Goal: Transaction & Acquisition: Purchase product/service

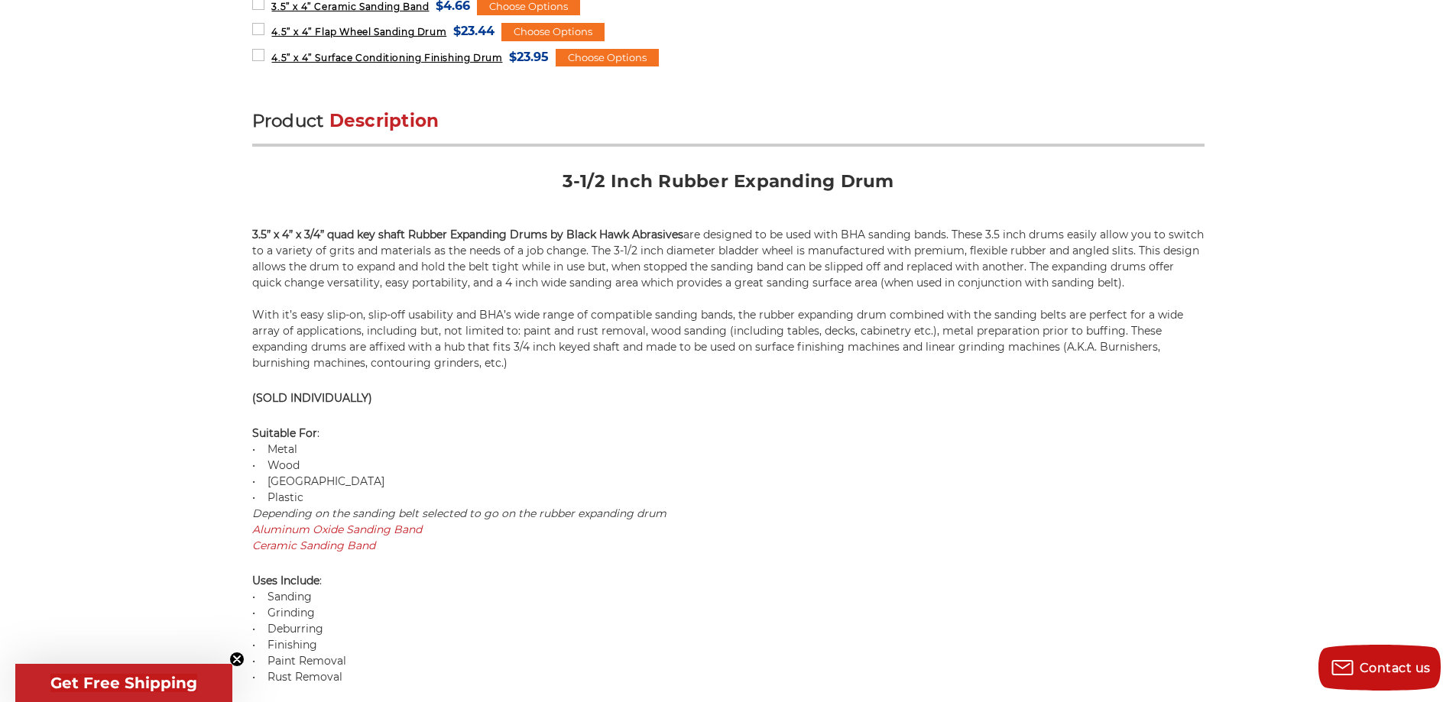
scroll to position [841, 0]
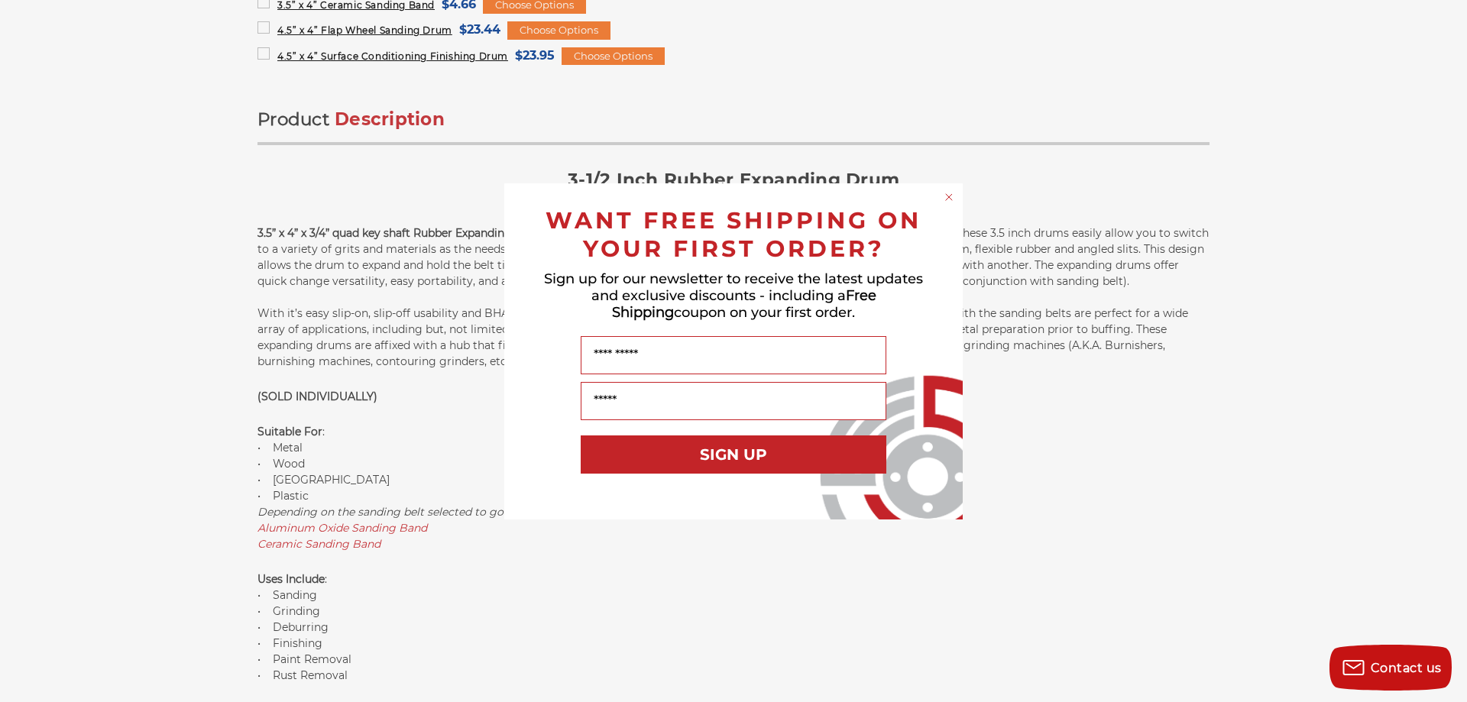
click at [952, 194] on icon "Close dialog" at bounding box center [949, 197] width 6 height 6
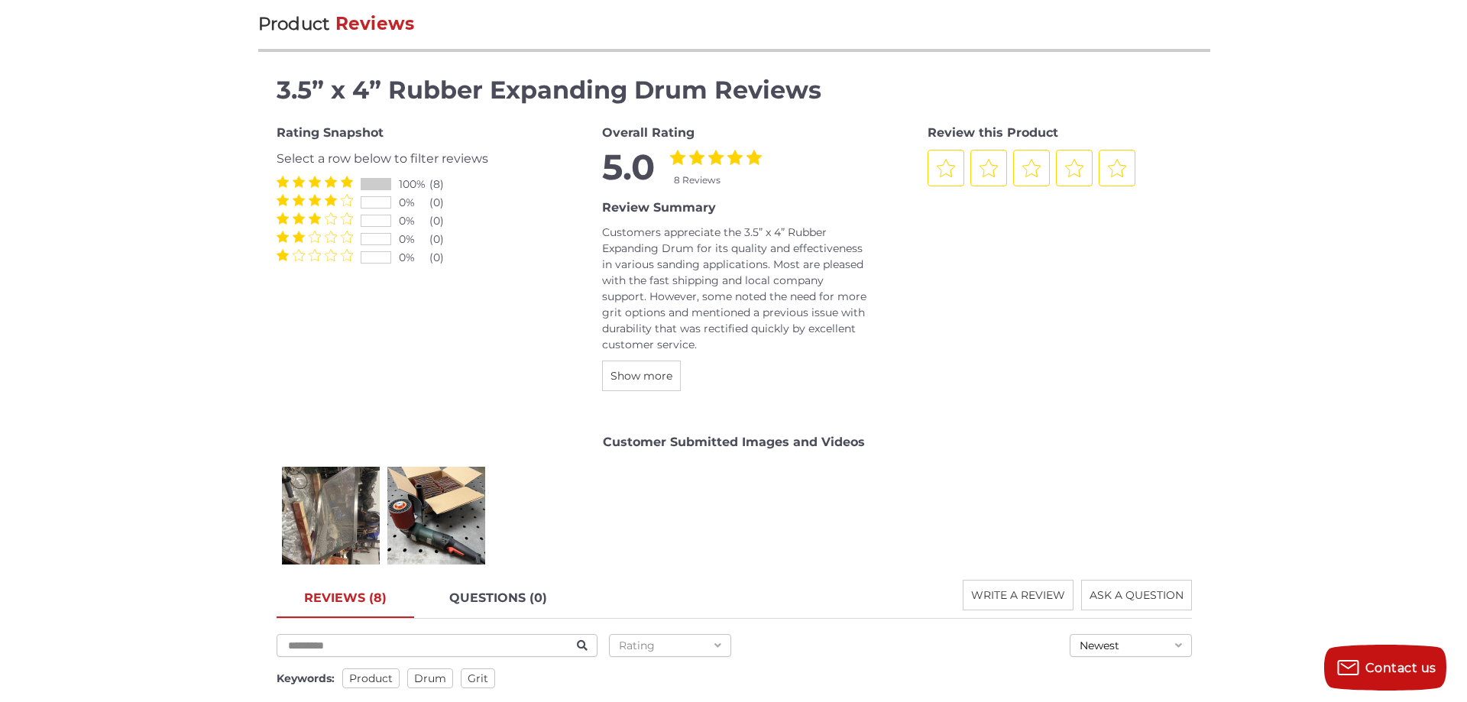
scroll to position [1758, 0]
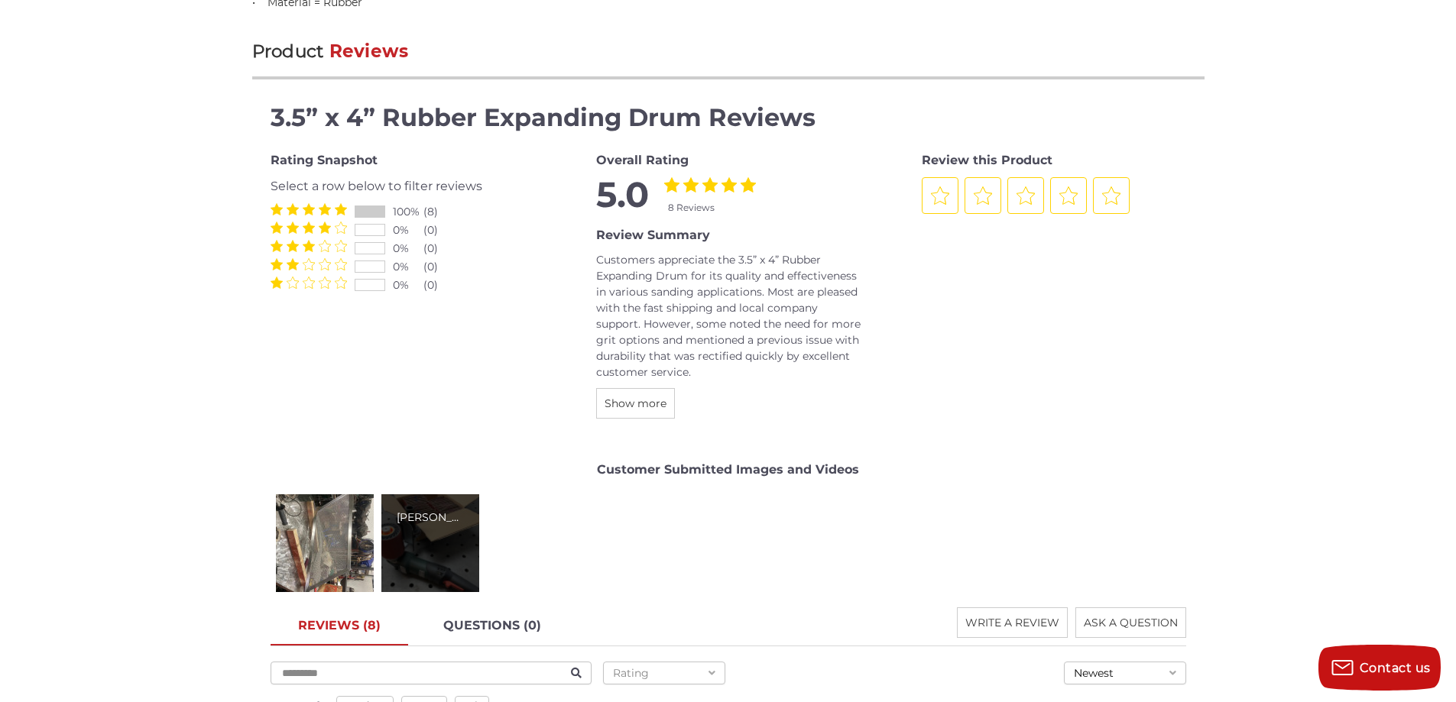
click at [431, 540] on div "Wolfgang S." at bounding box center [430, 543] width 98 height 98
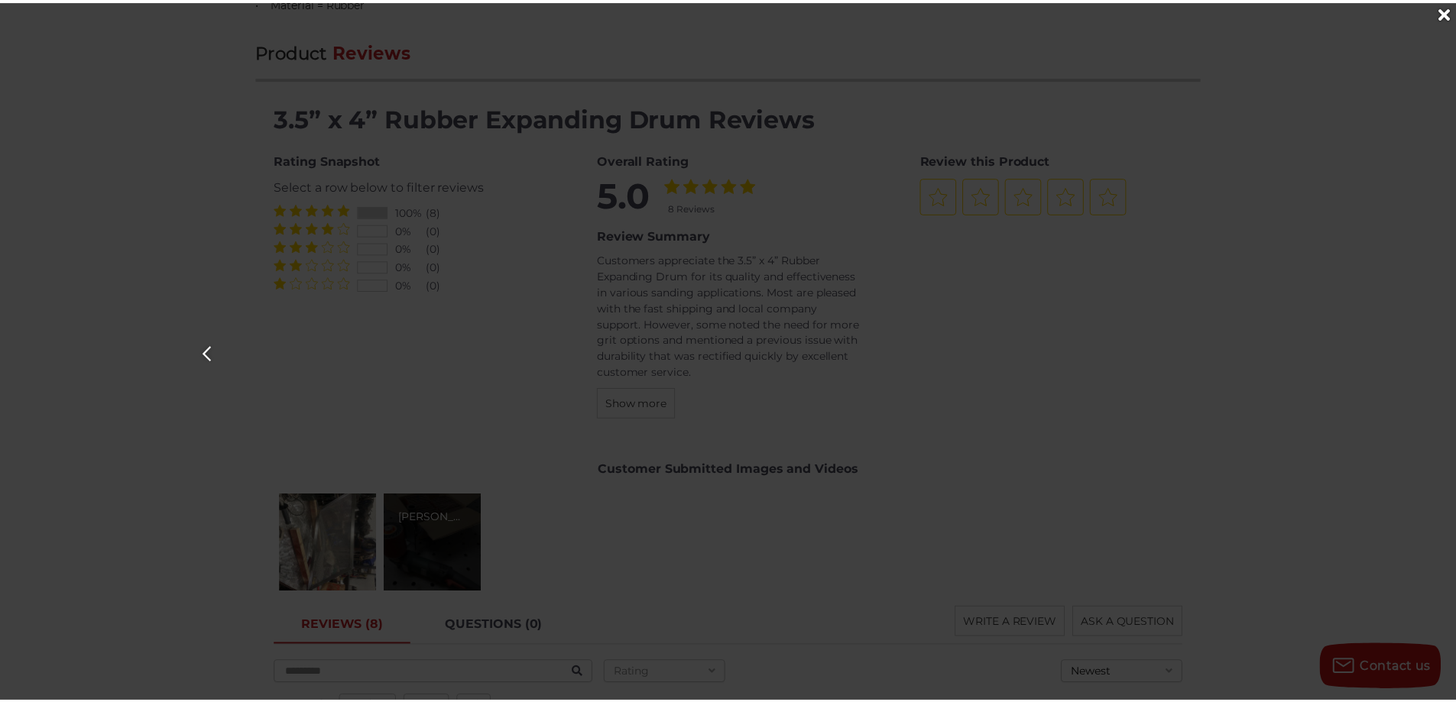
scroll to position [0, 1467]
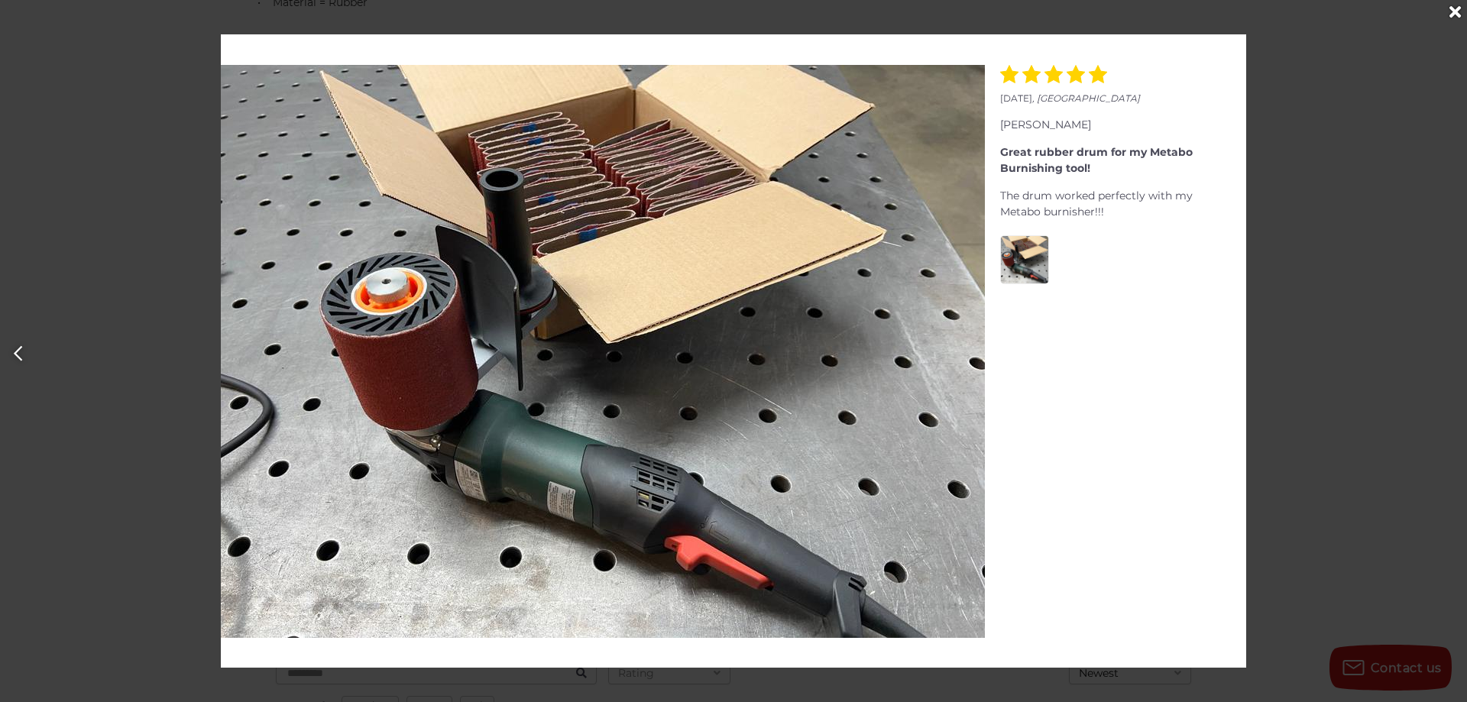
click at [1455, 8] on icon "Close" at bounding box center [1455, 12] width 11 height 17
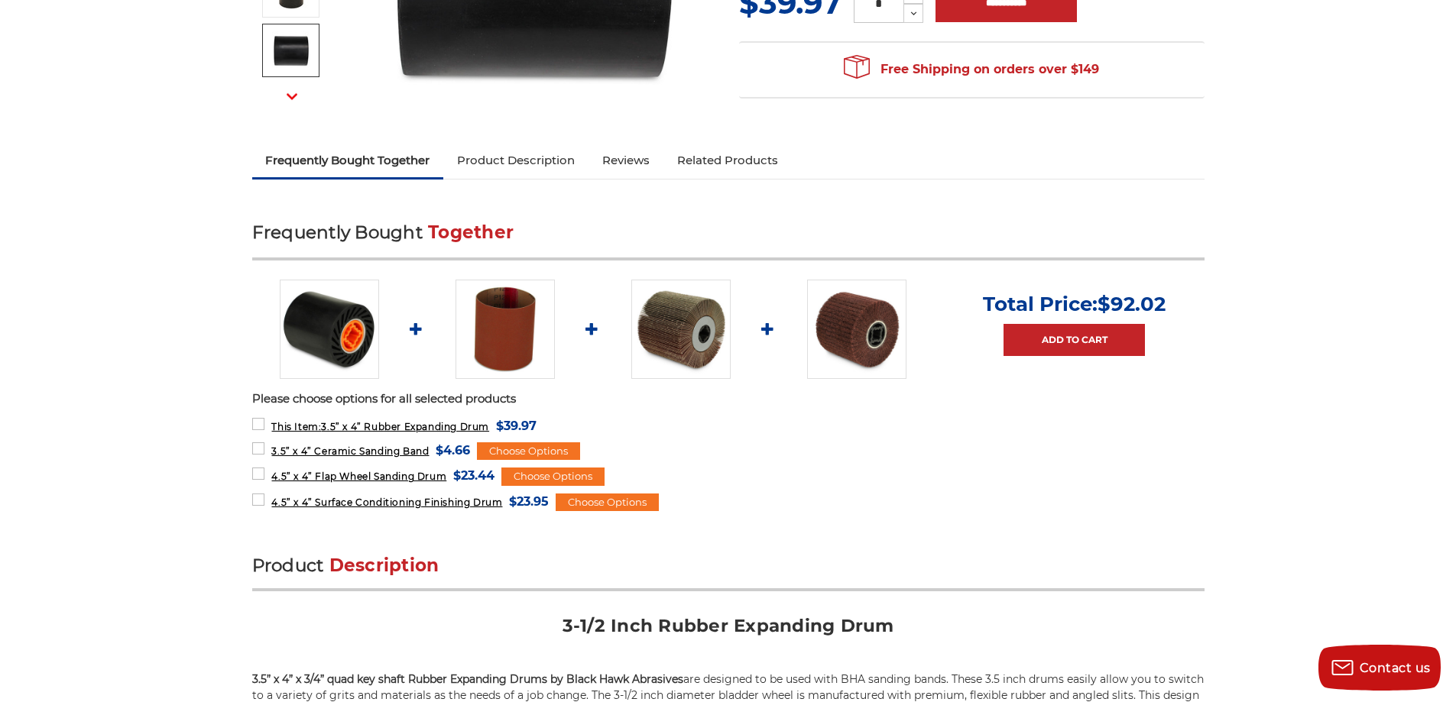
scroll to position [382, 0]
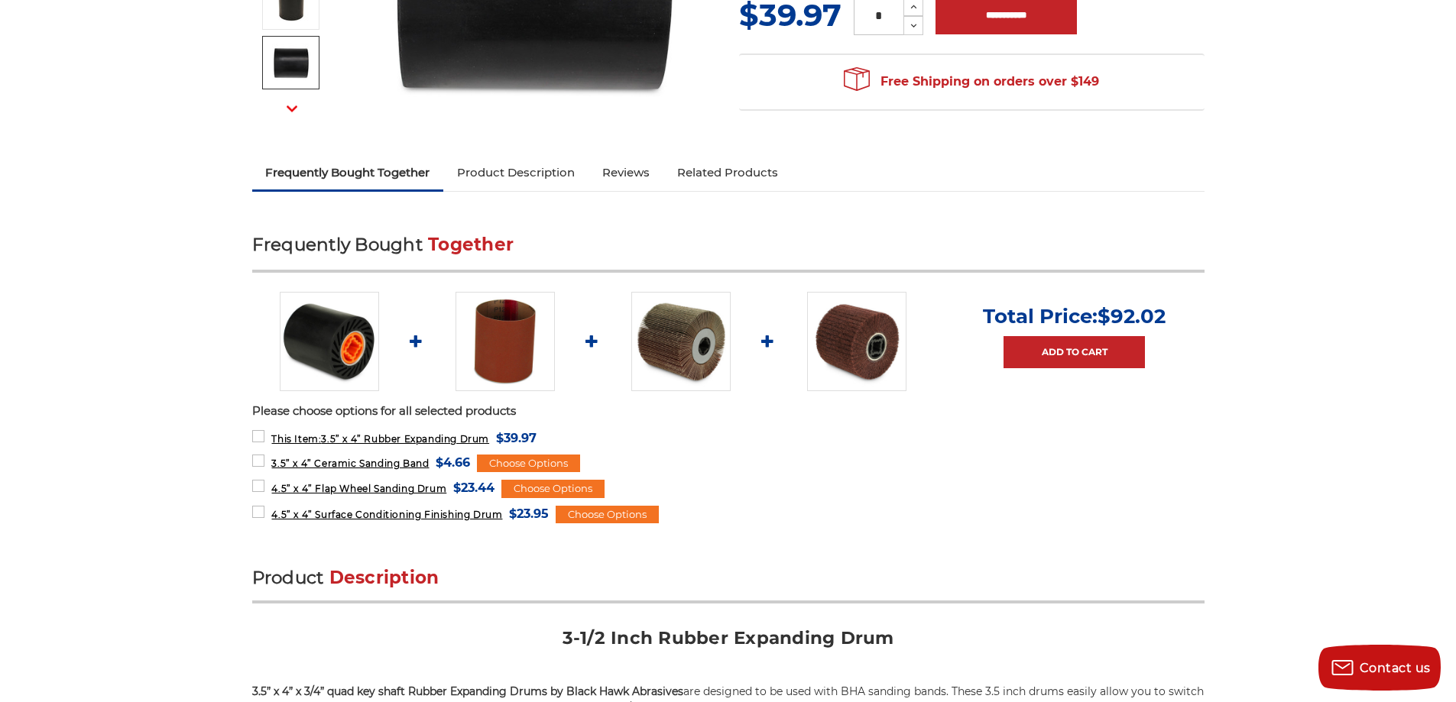
click at [513, 335] on img at bounding box center [504, 341] width 99 height 99
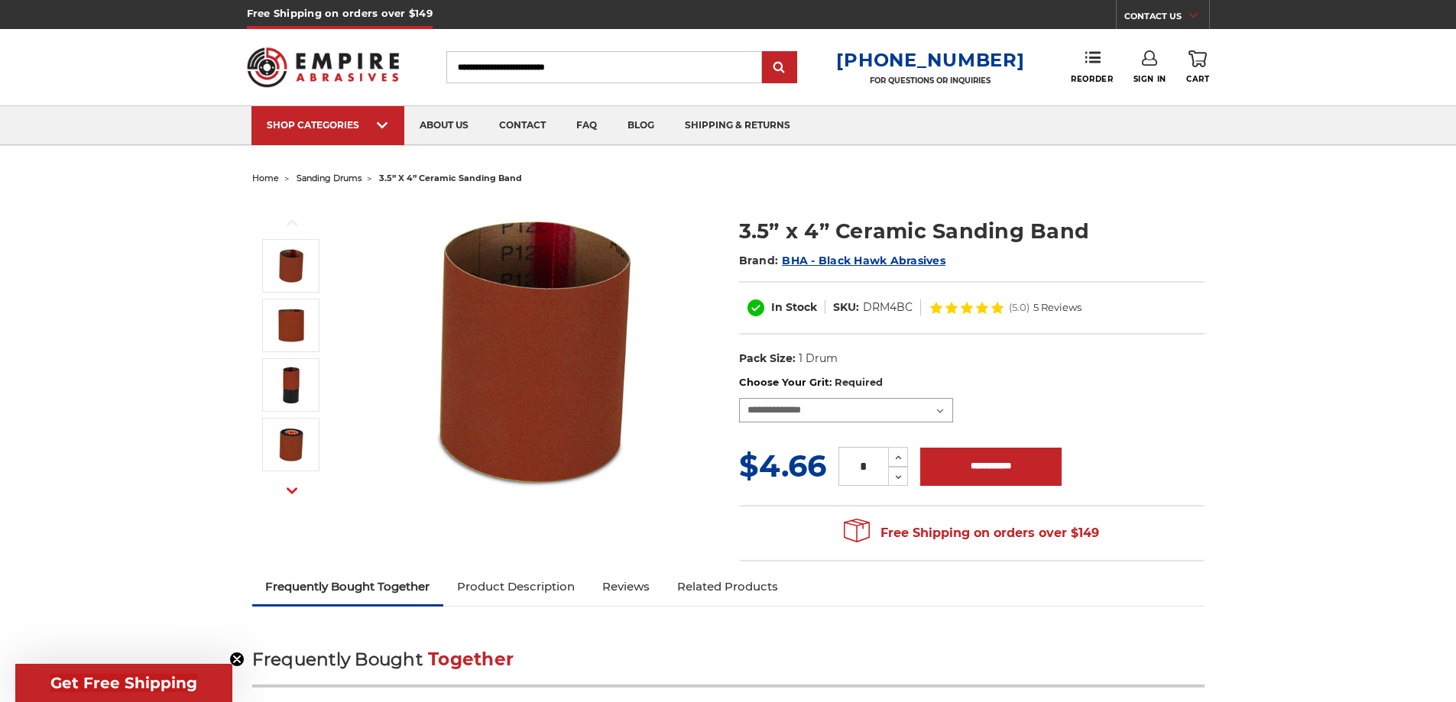
click at [813, 417] on select "**********" at bounding box center [846, 410] width 214 height 24
click at [1098, 350] on dl "UPC: Pack Size: 1 Drum Tool: Surface Conditioning Tool stock: 20,50,100,150,500" at bounding box center [971, 359] width 465 height 32
click at [339, 177] on span "sanding drums" at bounding box center [329, 178] width 65 height 11
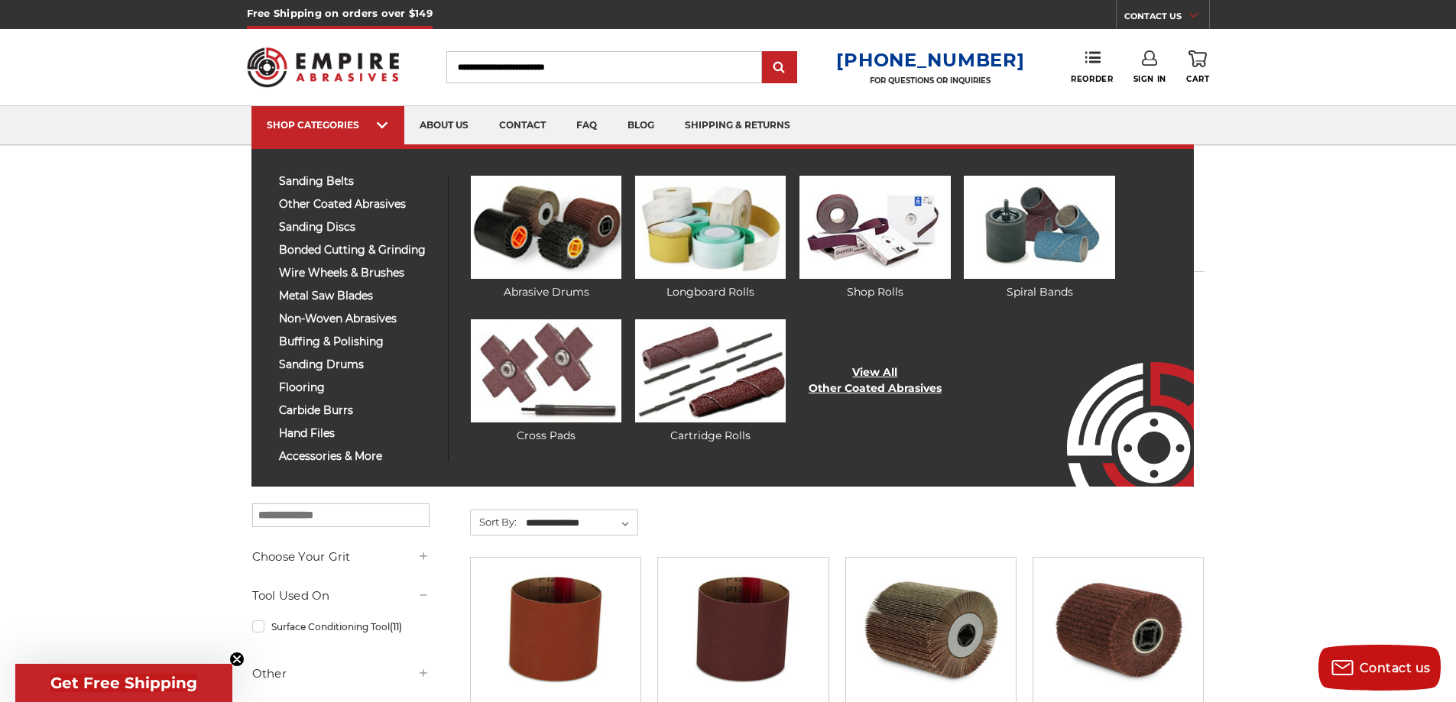
click at [902, 387] on link "View All Other Coated Abrasives" at bounding box center [875, 381] width 133 height 32
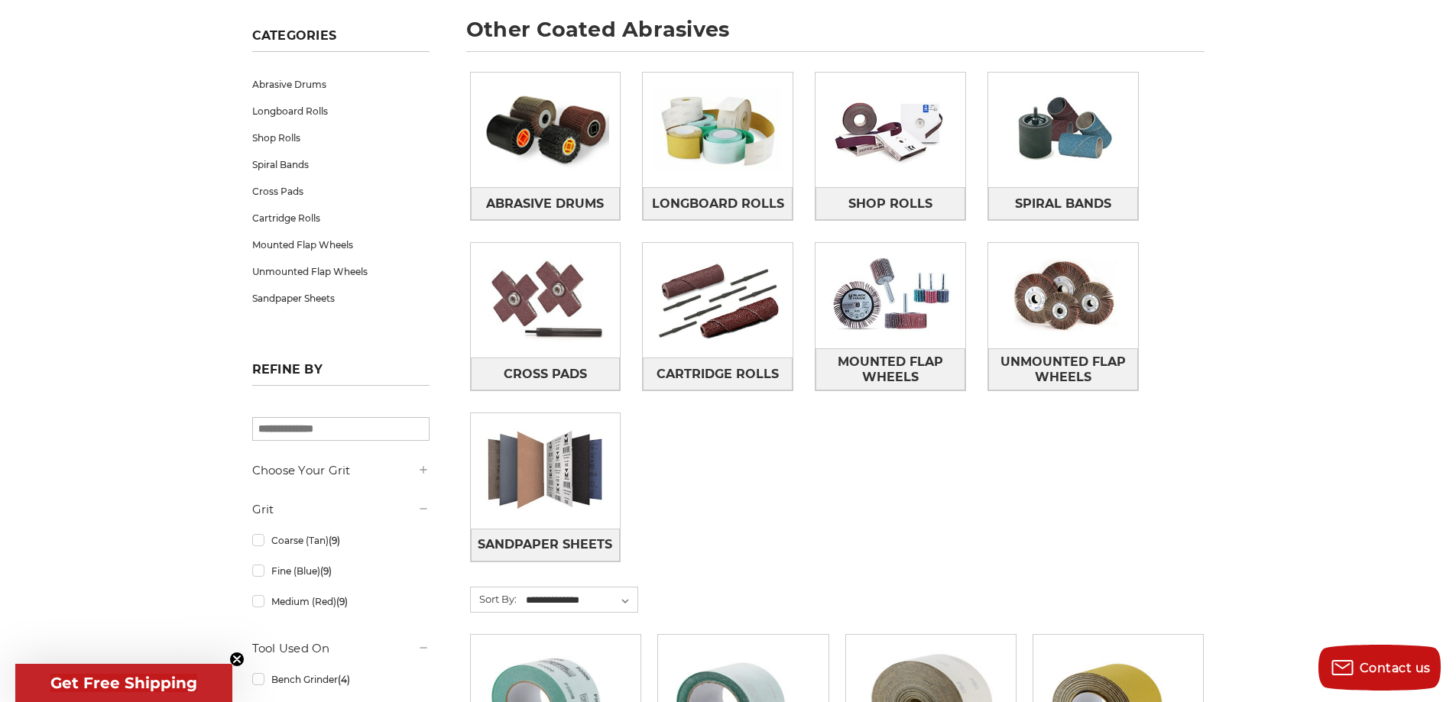
scroll to position [229, 0]
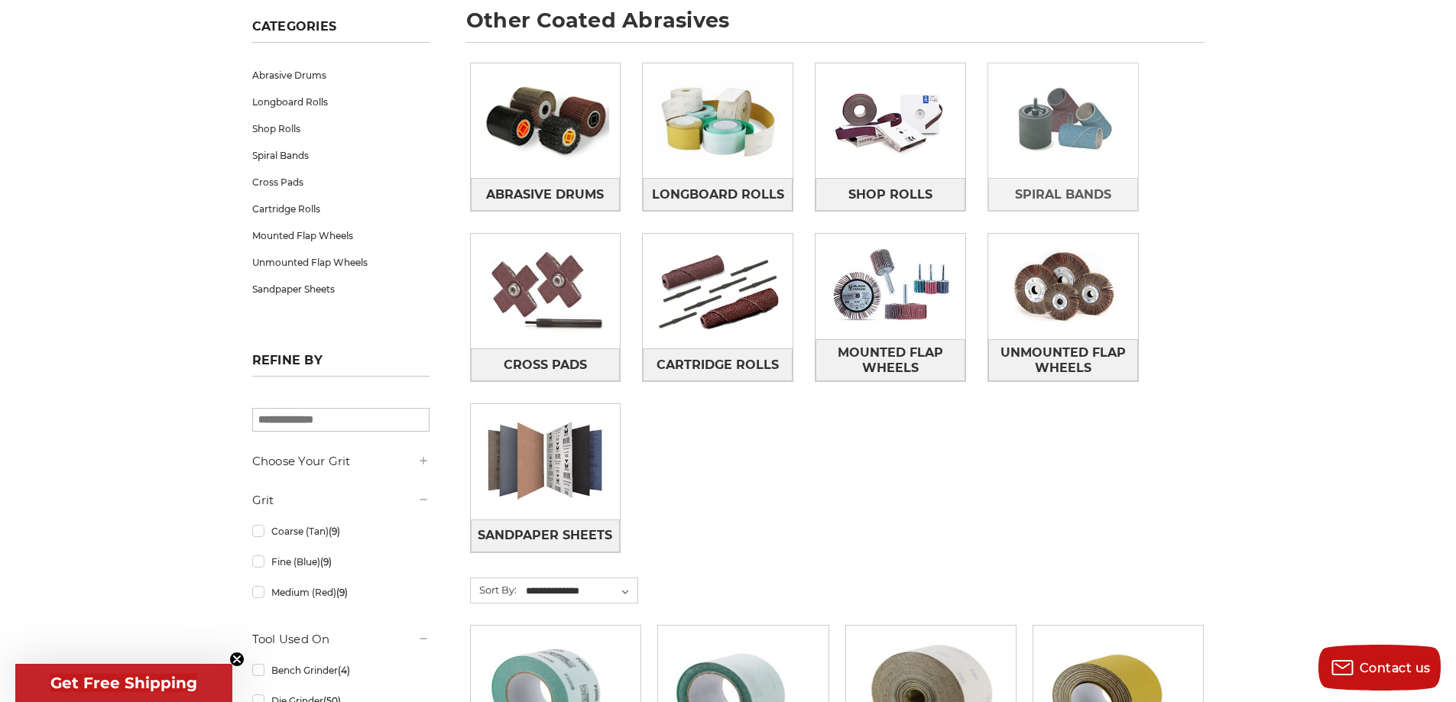
click at [1091, 117] on img at bounding box center [1063, 120] width 150 height 105
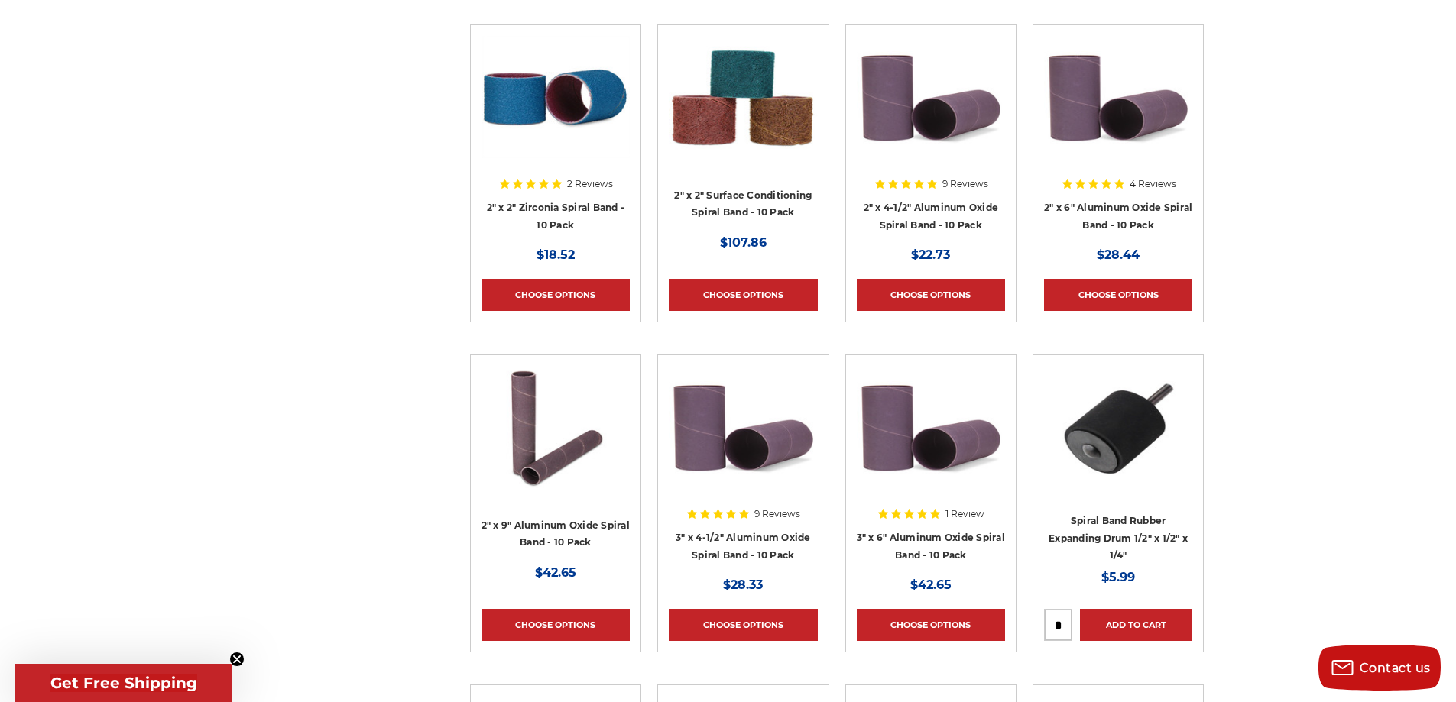
scroll to position [3592, 0]
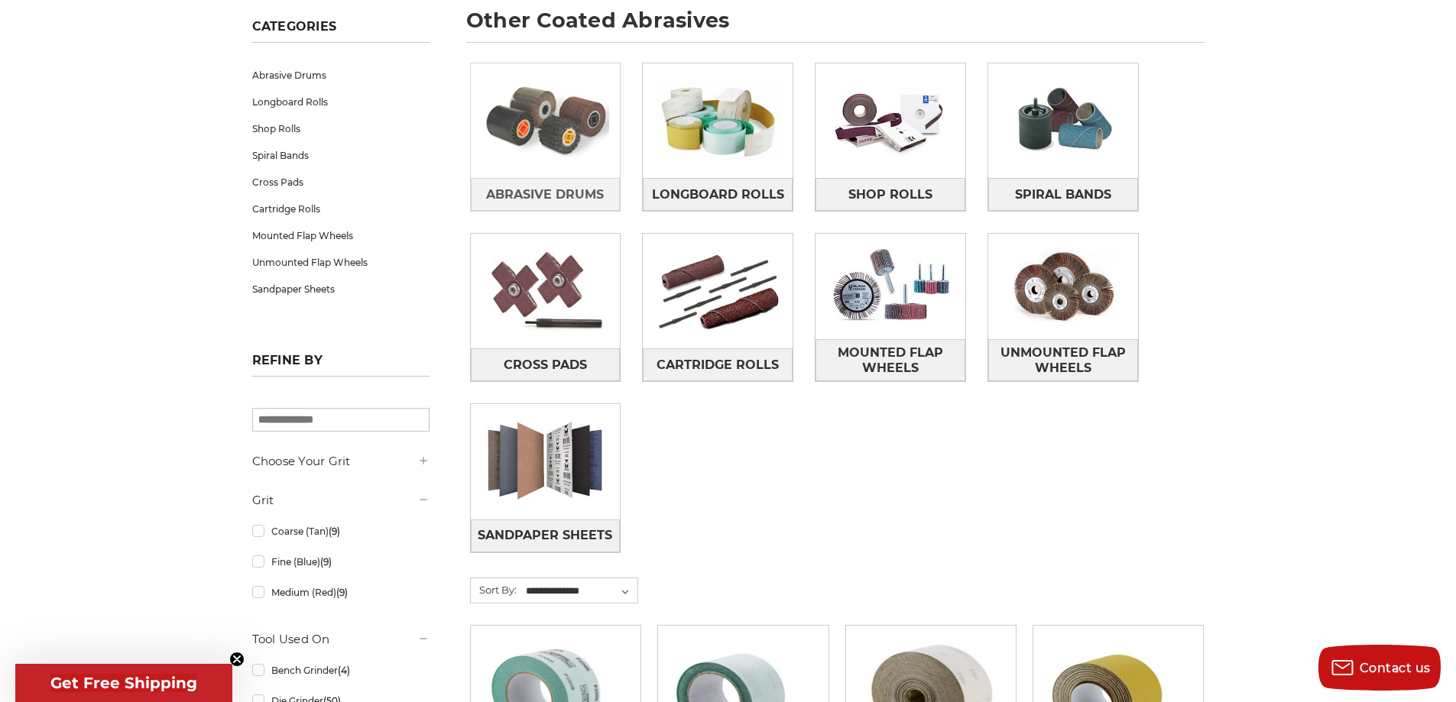
click at [537, 141] on img at bounding box center [546, 120] width 150 height 105
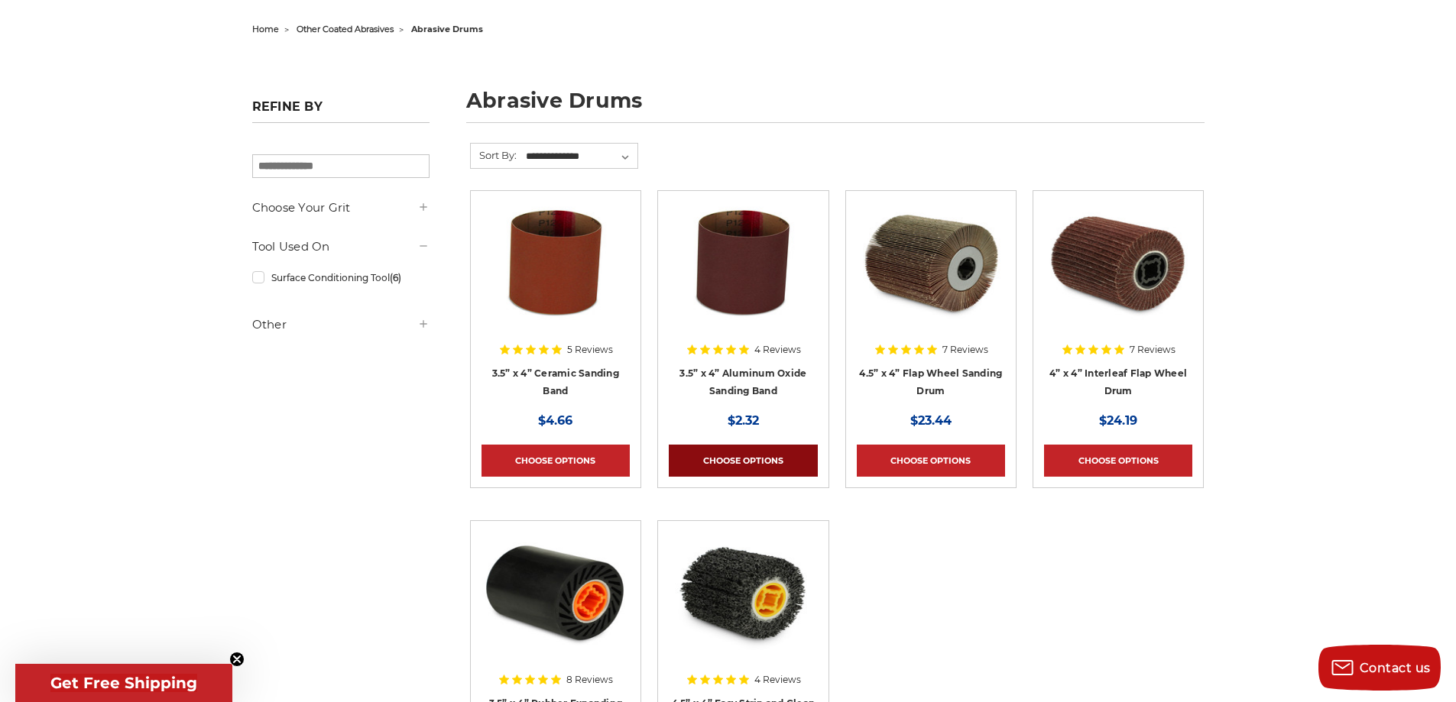
scroll to position [76, 0]
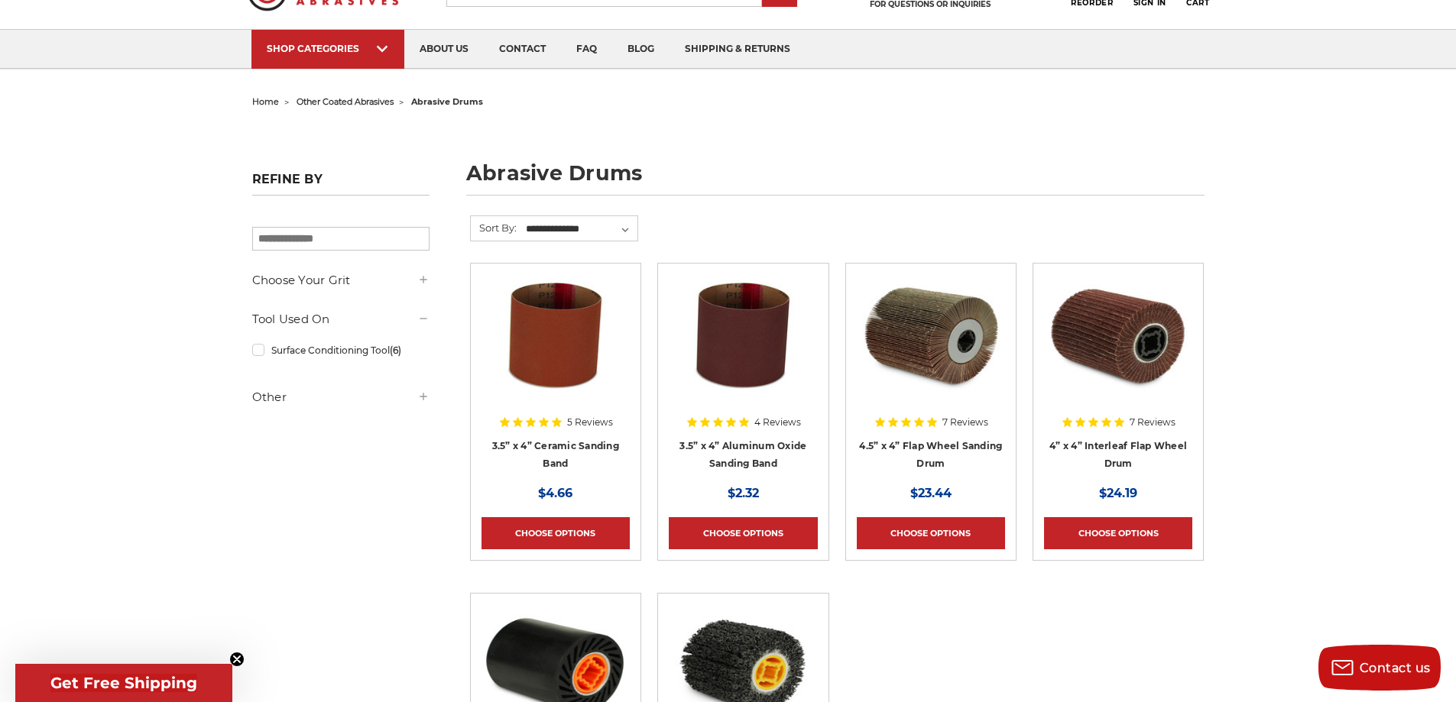
click at [748, 340] on img at bounding box center [743, 335] width 148 height 122
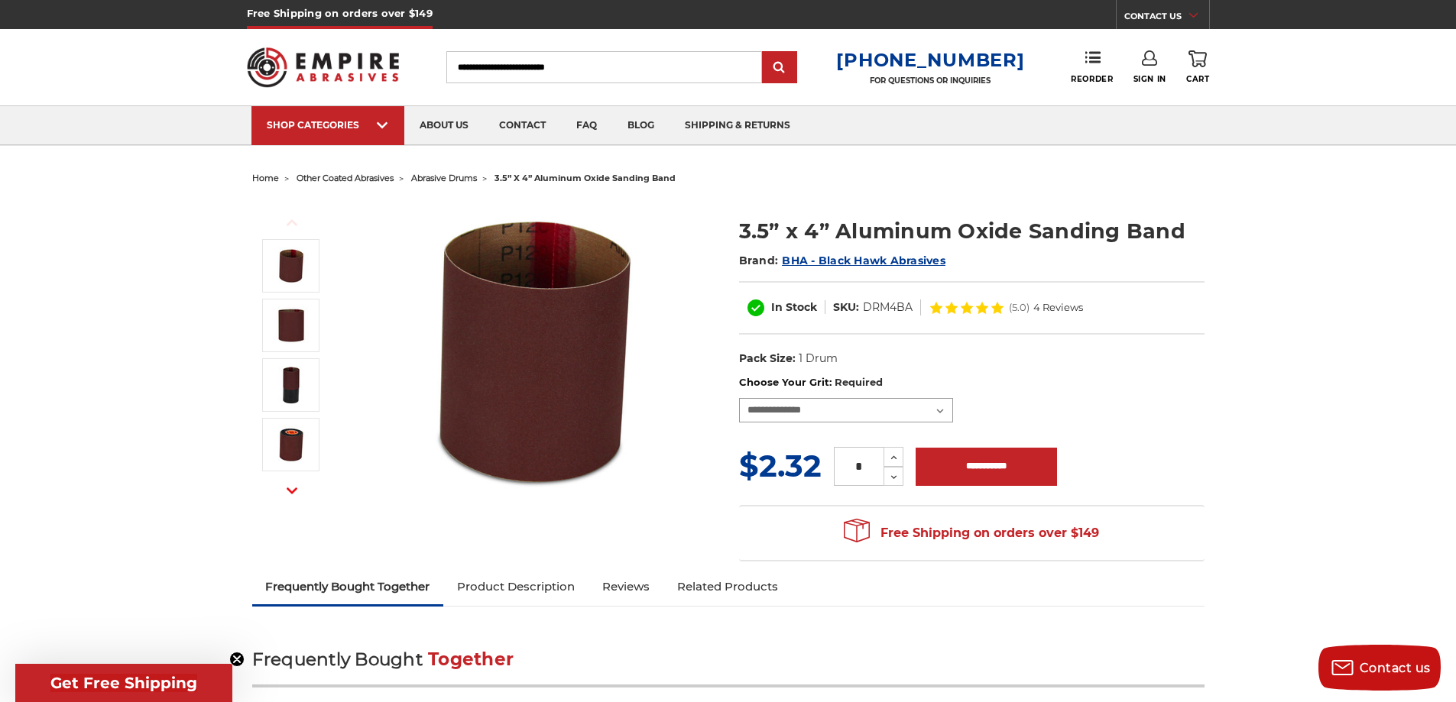
click at [847, 408] on select "**********" at bounding box center [846, 410] width 214 height 24
select select "****"
click at [739, 398] on select "**********" at bounding box center [846, 410] width 214 height 24
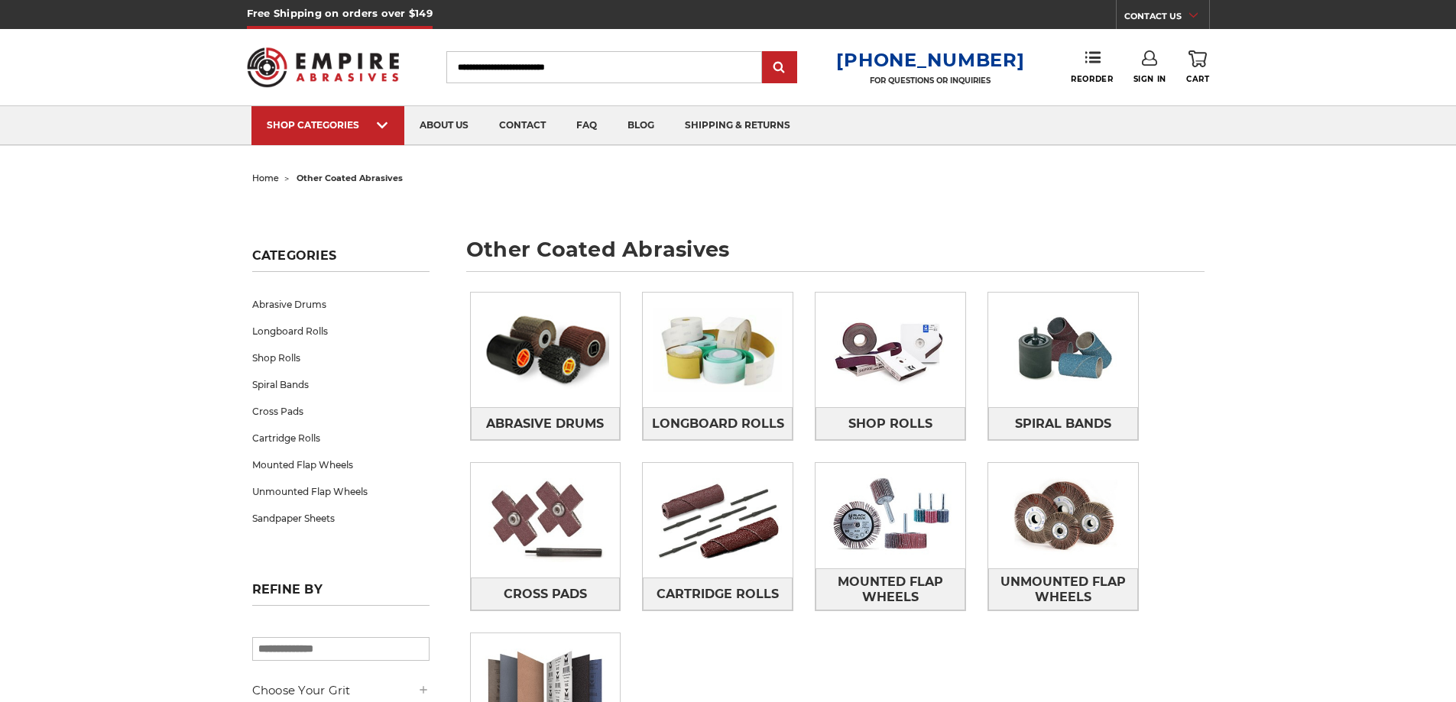
scroll to position [229, 0]
